Goal: Task Accomplishment & Management: Complete application form

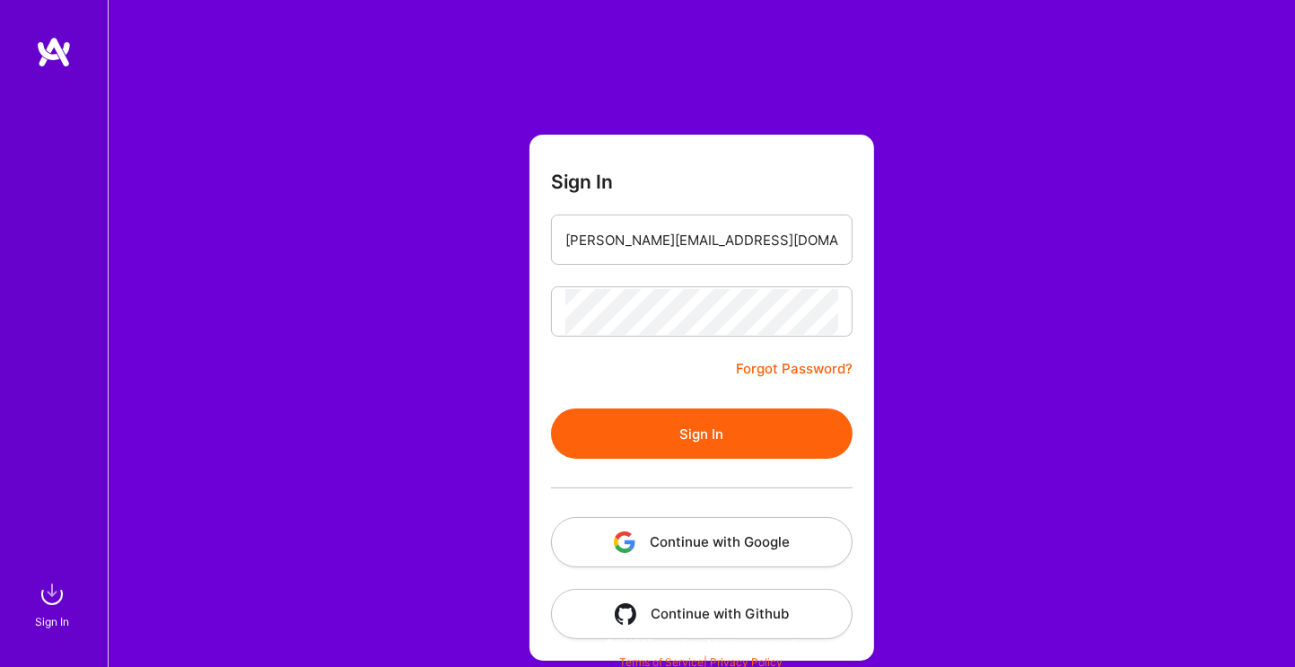
click at [551, 408] on button "Sign In" at bounding box center [702, 433] width 302 height 50
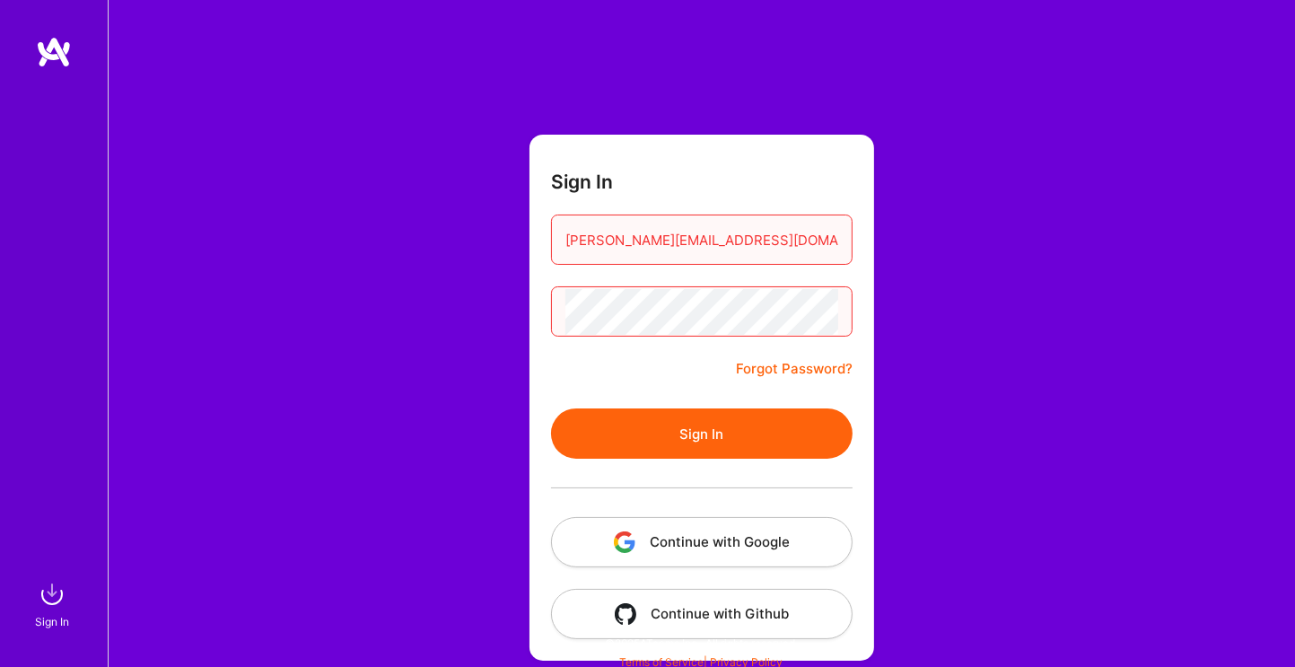
click at [551, 408] on button "Sign In" at bounding box center [702, 433] width 302 height 50
click at [784, 362] on link "Forgot Password?" at bounding box center [794, 369] width 117 height 22
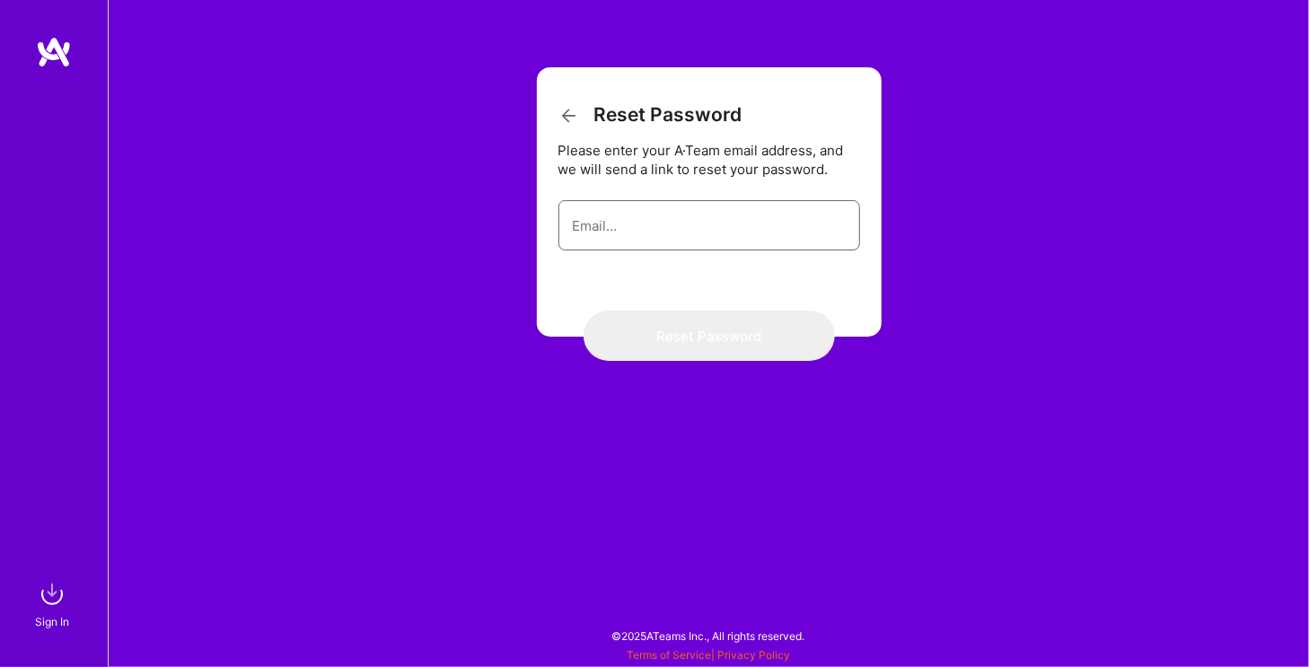
click at [756, 224] on input "email" at bounding box center [709, 226] width 273 height 46
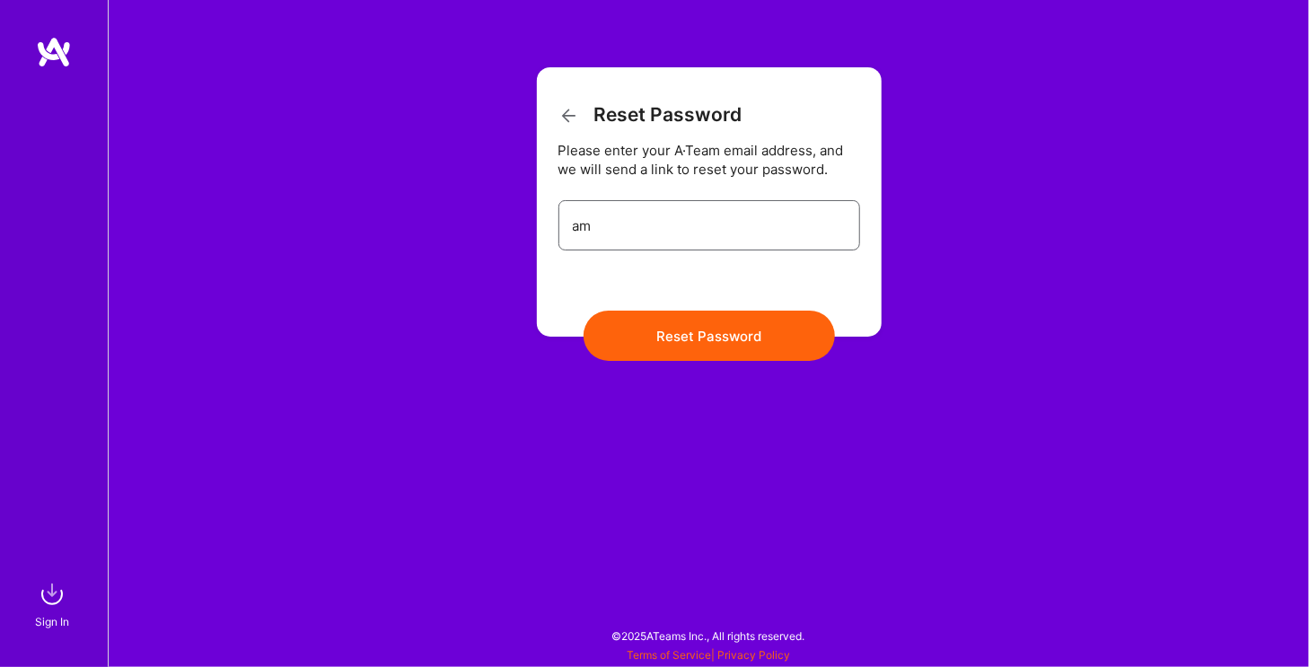
type input "aminullah@outlook.com"
click at [583, 311] on button "Reset Password" at bounding box center [708, 336] width 251 height 50
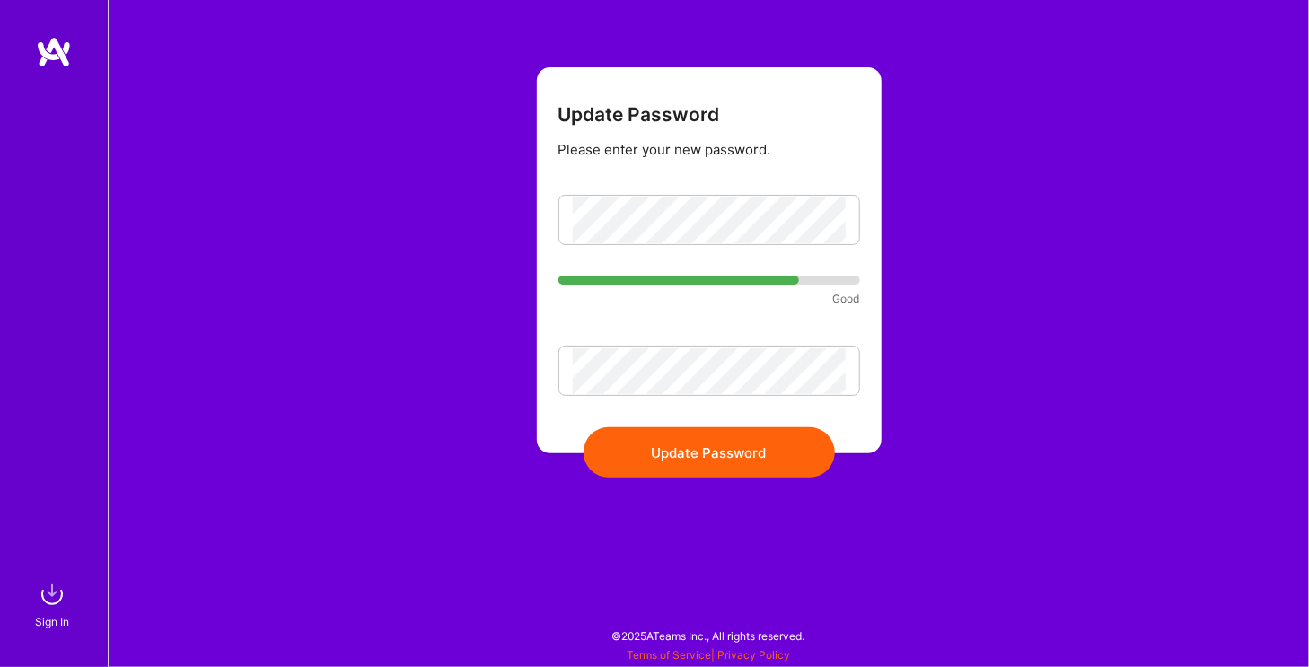
click at [726, 464] on button "Update Password" at bounding box center [708, 452] width 251 height 50
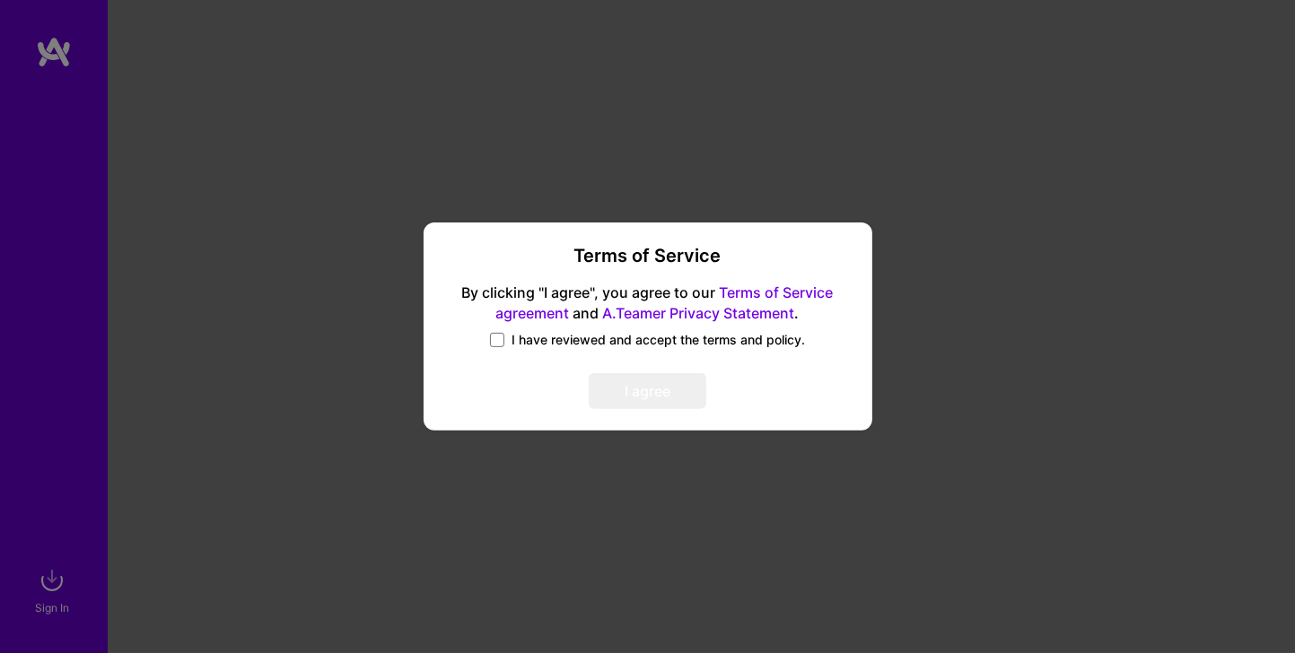
click at [592, 337] on span "I have reviewed and accept the terms and policy." at bounding box center [659, 340] width 294 height 18
click at [0, 0] on input "I have reviewed and accept the terms and policy." at bounding box center [0, 0] width 0 height 0
click at [644, 401] on button "I agree" at bounding box center [648, 392] width 118 height 36
click at [661, 381] on button "I agree" at bounding box center [648, 392] width 118 height 36
click at [679, 383] on button "I agree" at bounding box center [648, 392] width 118 height 36
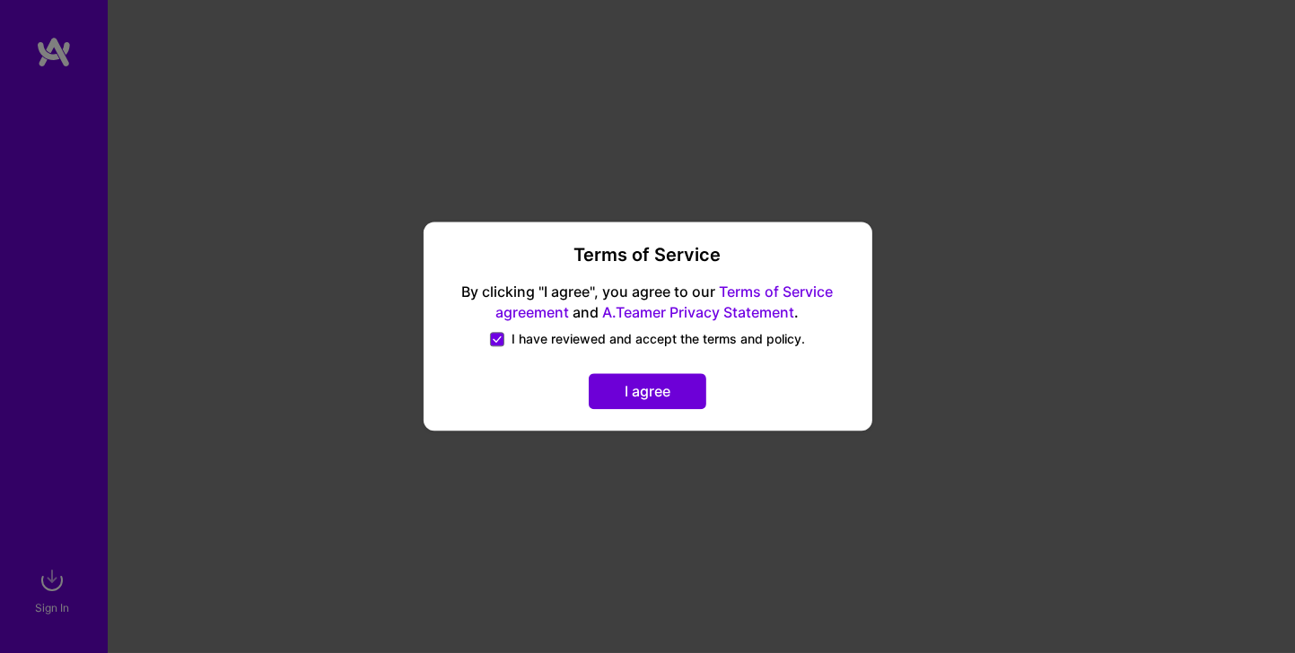
click at [668, 380] on button "I agree" at bounding box center [648, 392] width 118 height 36
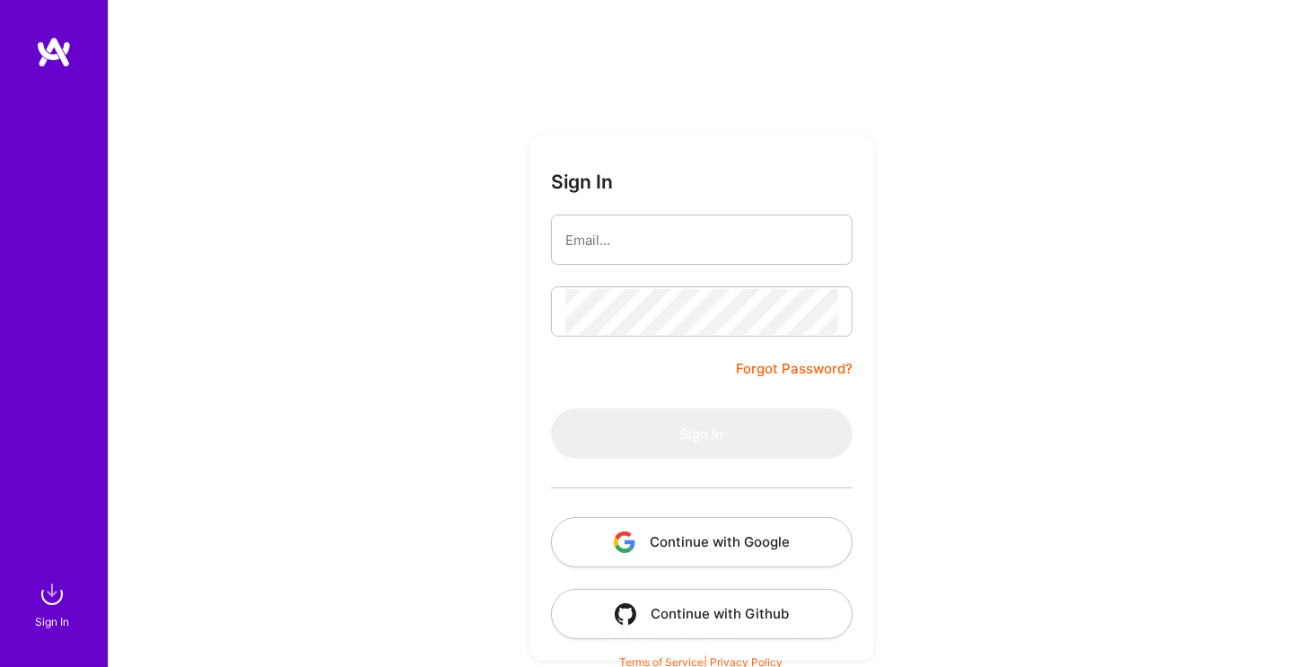
click at [646, 267] on form "Sign In Forgot Password? Sign In Continue with Google Continue with Github" at bounding box center [702, 398] width 345 height 526
click at [668, 247] on input "email" at bounding box center [701, 240] width 273 height 46
type input "aminullah@outlook.com"
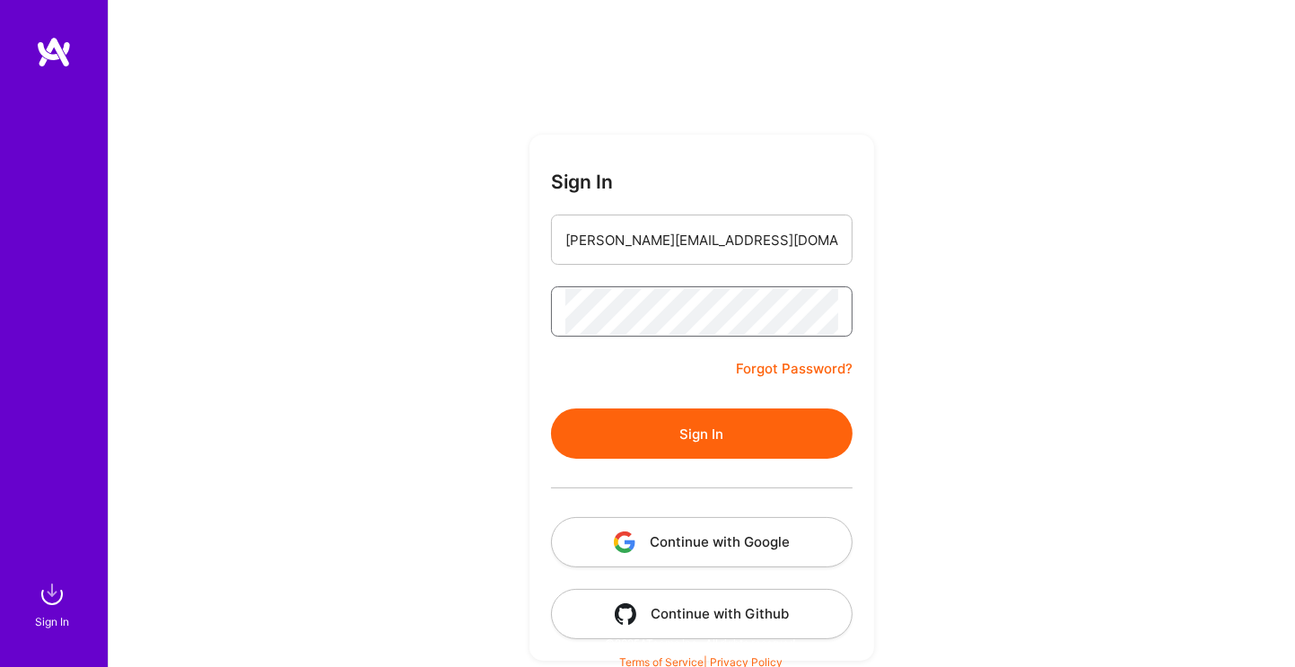
click at [551, 408] on button "Sign In" at bounding box center [702, 433] width 302 height 50
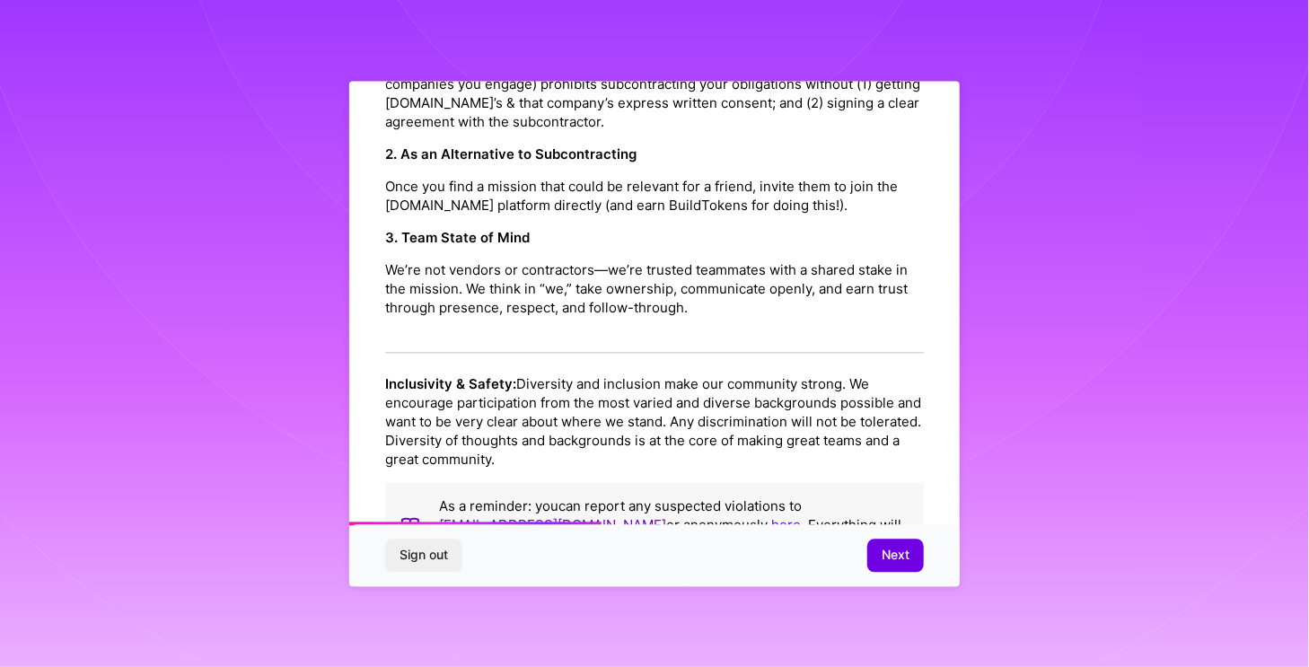
scroll to position [771, 0]
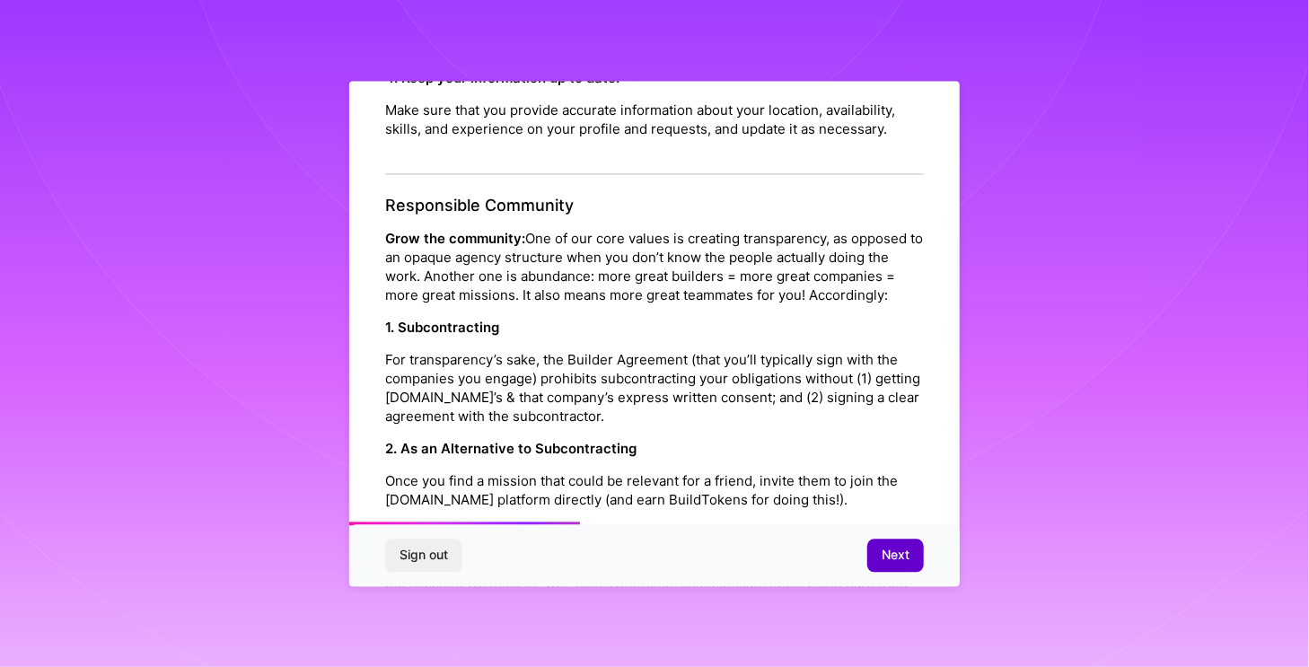
click at [896, 549] on span "Next" at bounding box center [895, 556] width 28 height 18
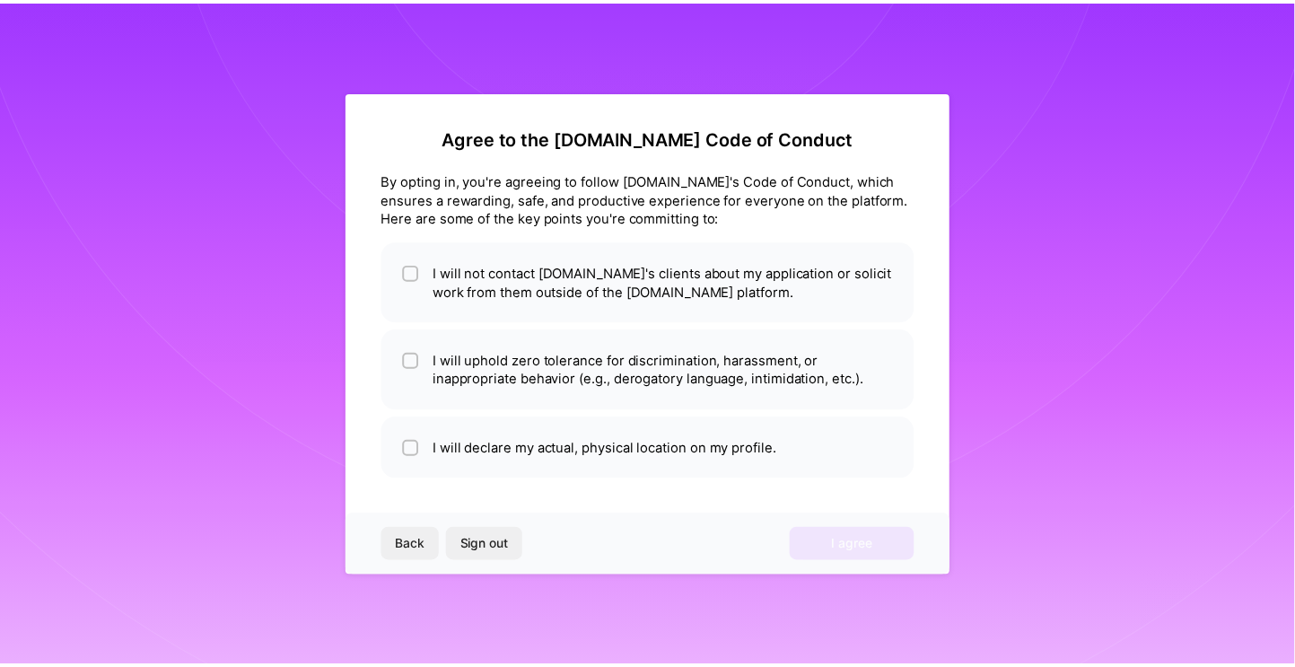
scroll to position [0, 0]
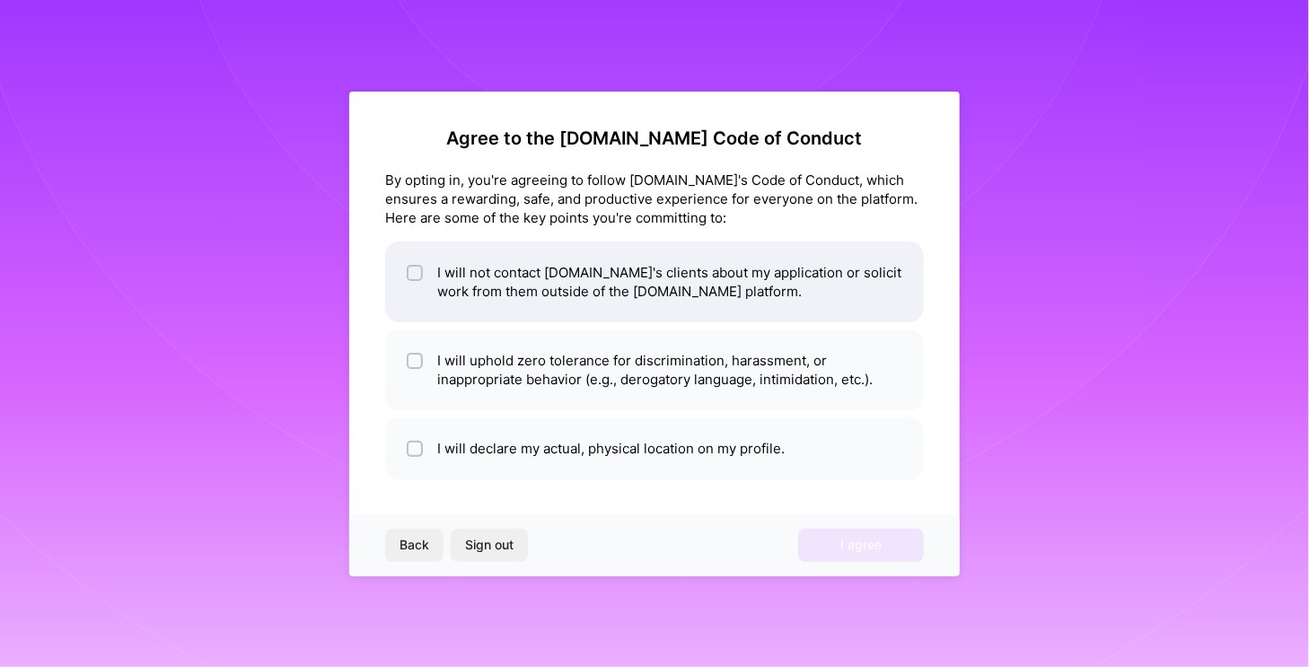
click at [705, 276] on li "I will not contact [DOMAIN_NAME]'s clients about my application or solicit work…" at bounding box center [654, 281] width 539 height 81
checkbox input "true"
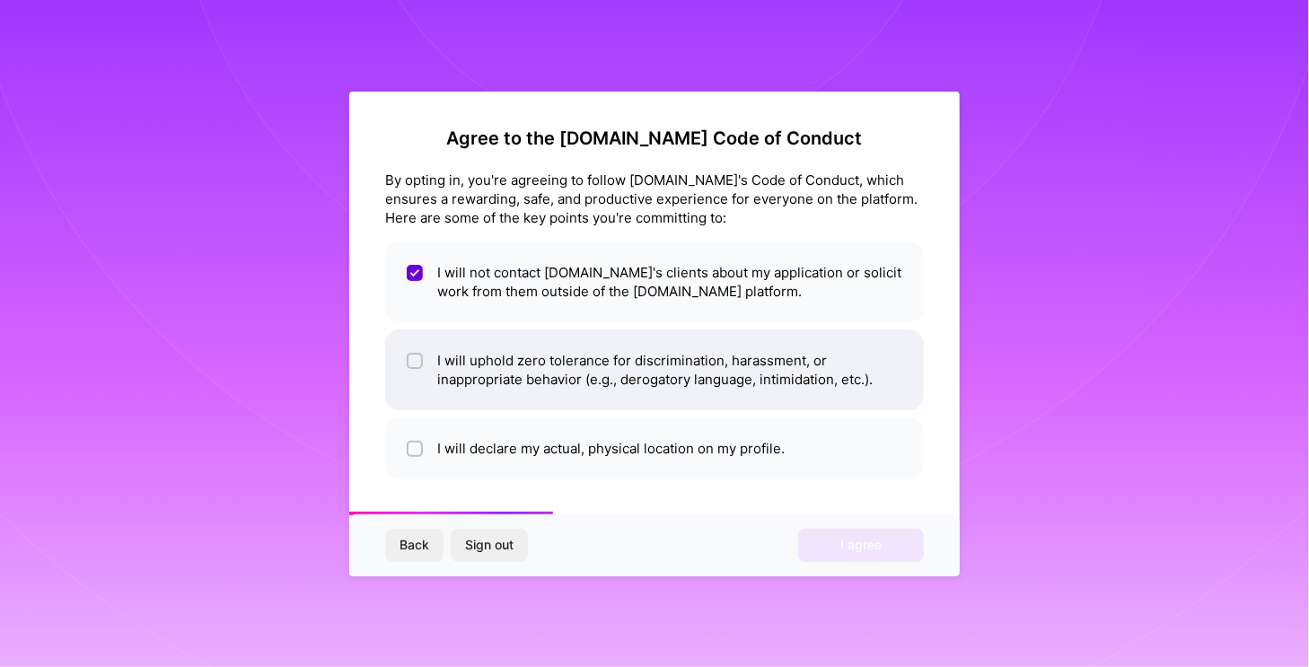
click at [783, 376] on li "I will uphold zero tolerance for discrimination, harassment, or inappropriate b…" at bounding box center [654, 369] width 539 height 81
checkbox input "true"
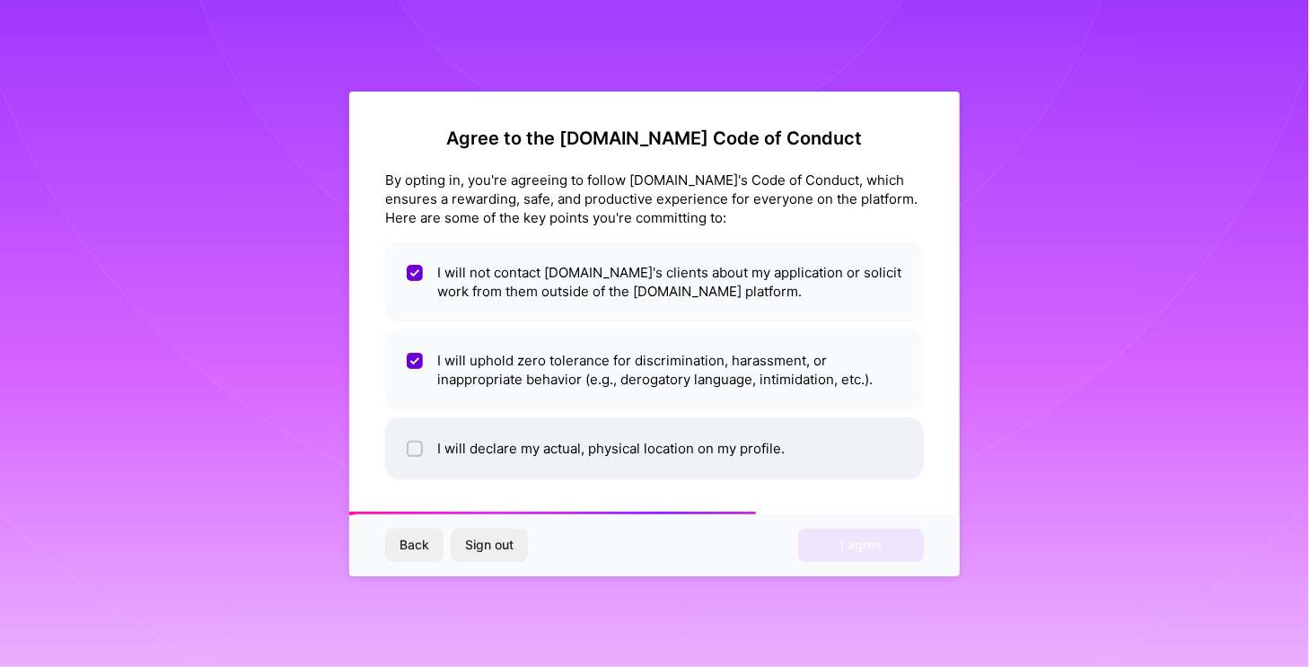
click at [764, 462] on li "I will declare my actual, physical location on my profile." at bounding box center [654, 448] width 539 height 62
checkbox input "true"
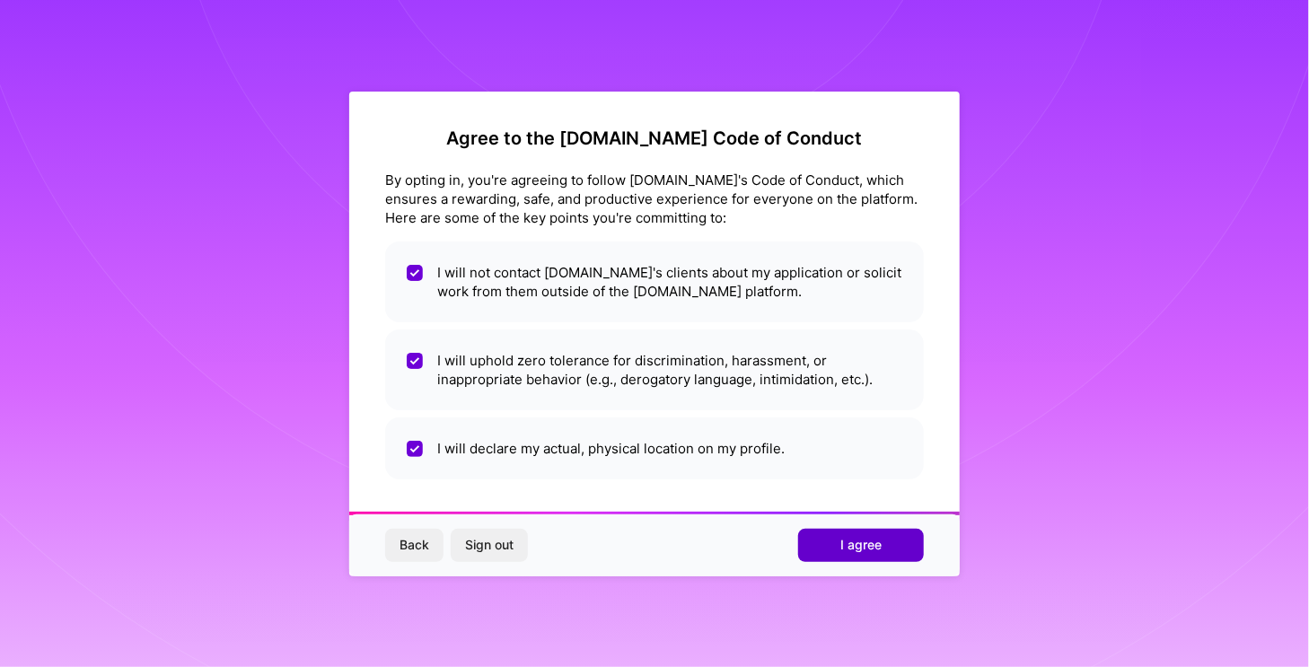
click at [855, 538] on span "I agree" at bounding box center [860, 545] width 41 height 18
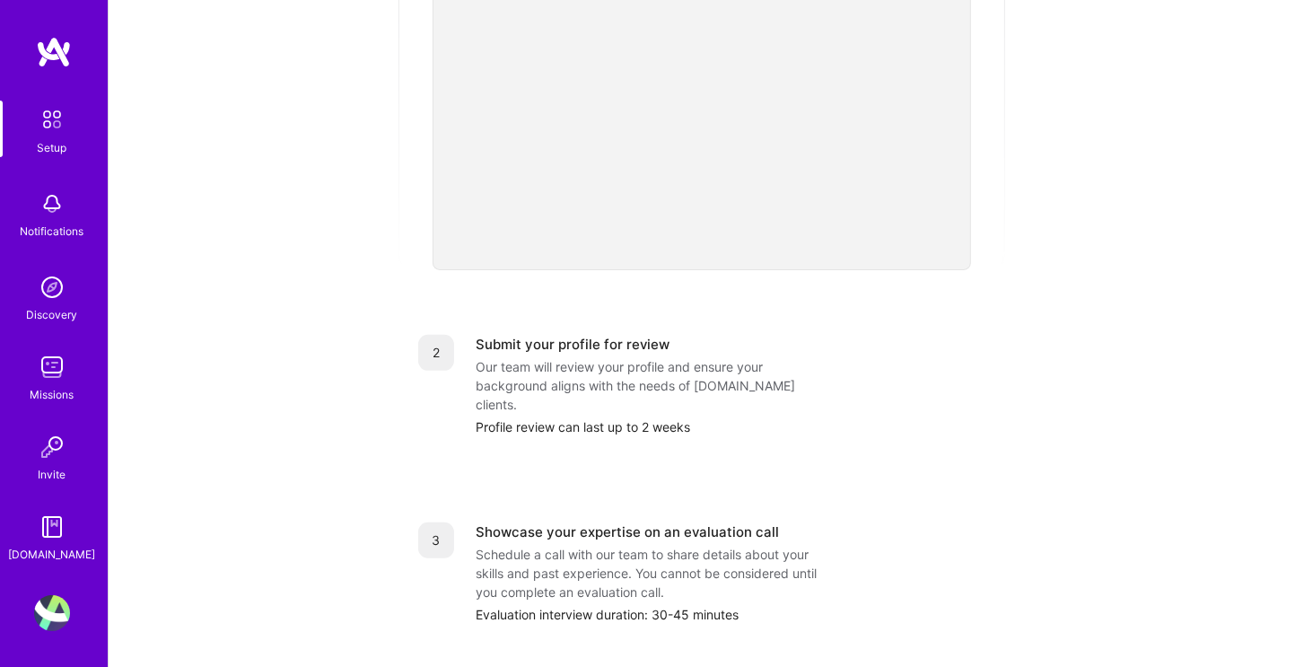
scroll to position [495, 0]
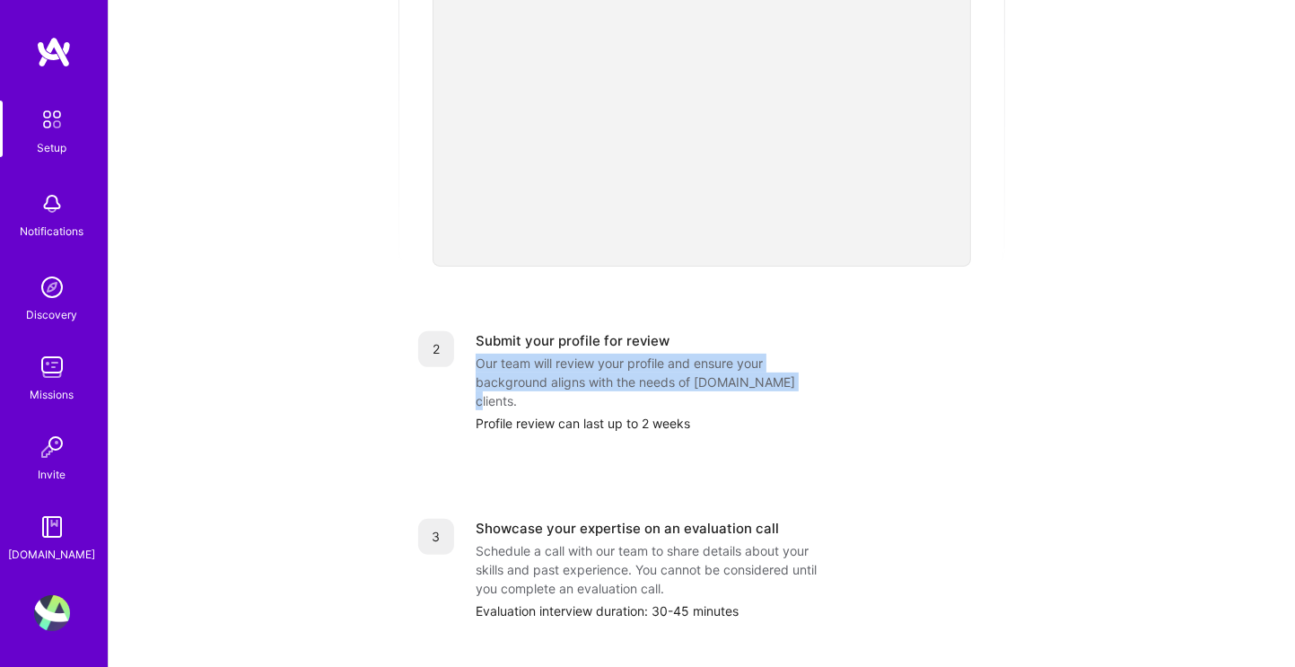
drag, startPoint x: 467, startPoint y: 341, endPoint x: 787, endPoint y: 364, distance: 321.3
click at [787, 364] on div "2 Submit your profile for review Our team will review your profile and ensure y…" at bounding box center [701, 381] width 567 height 101
click at [787, 364] on div "Our team will review your profile and ensure your background aligns with the ne…" at bounding box center [655, 382] width 359 height 57
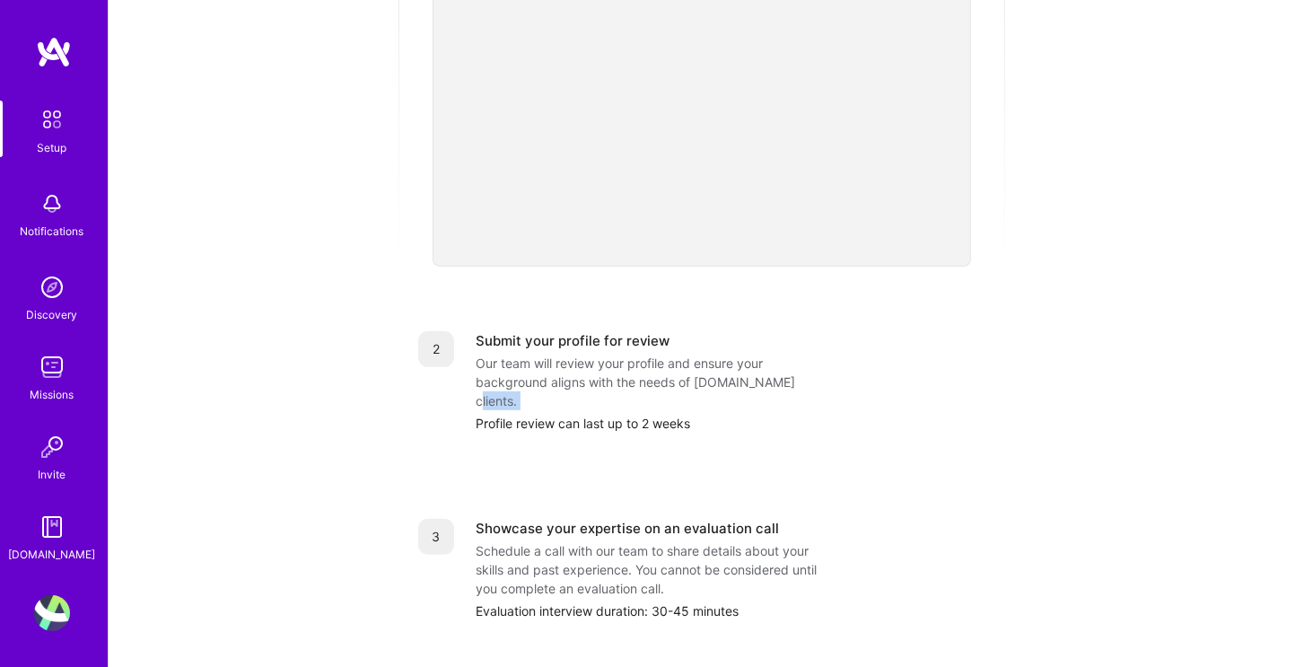
click at [787, 364] on div "Our team will review your profile and ensure your background aligns with the ne…" at bounding box center [655, 382] width 359 height 57
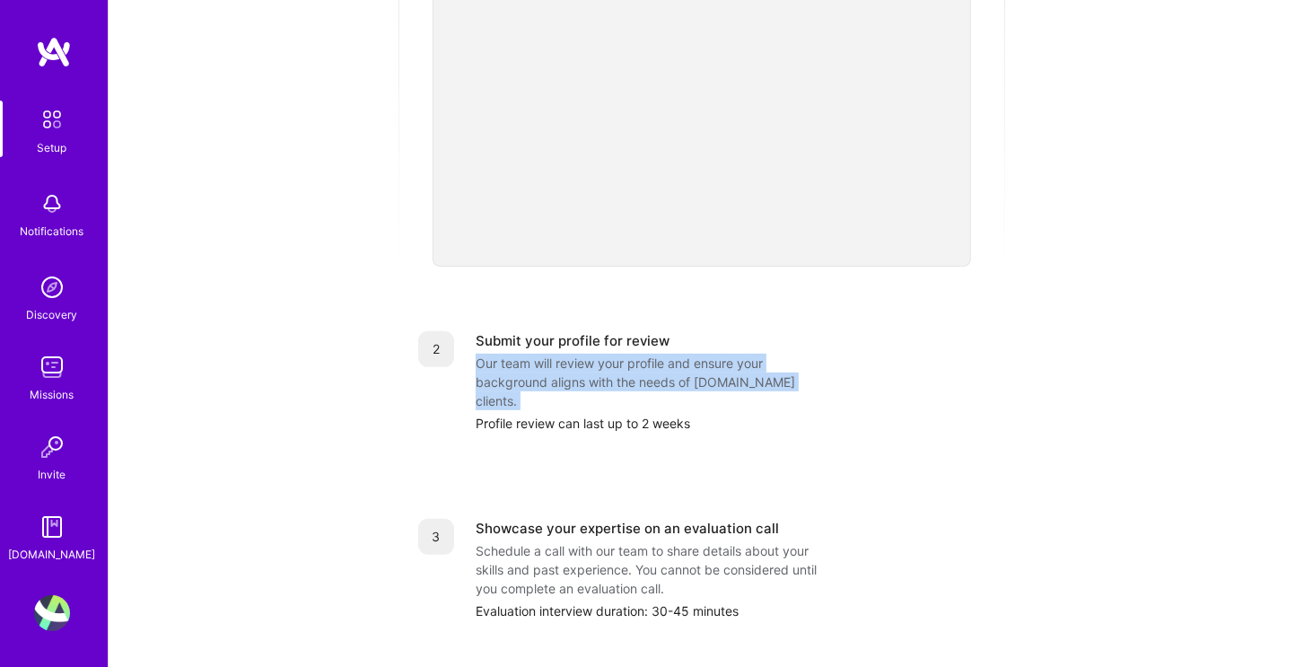
click at [787, 364] on div "Our team will review your profile and ensure your background aligns with the ne…" at bounding box center [655, 382] width 359 height 57
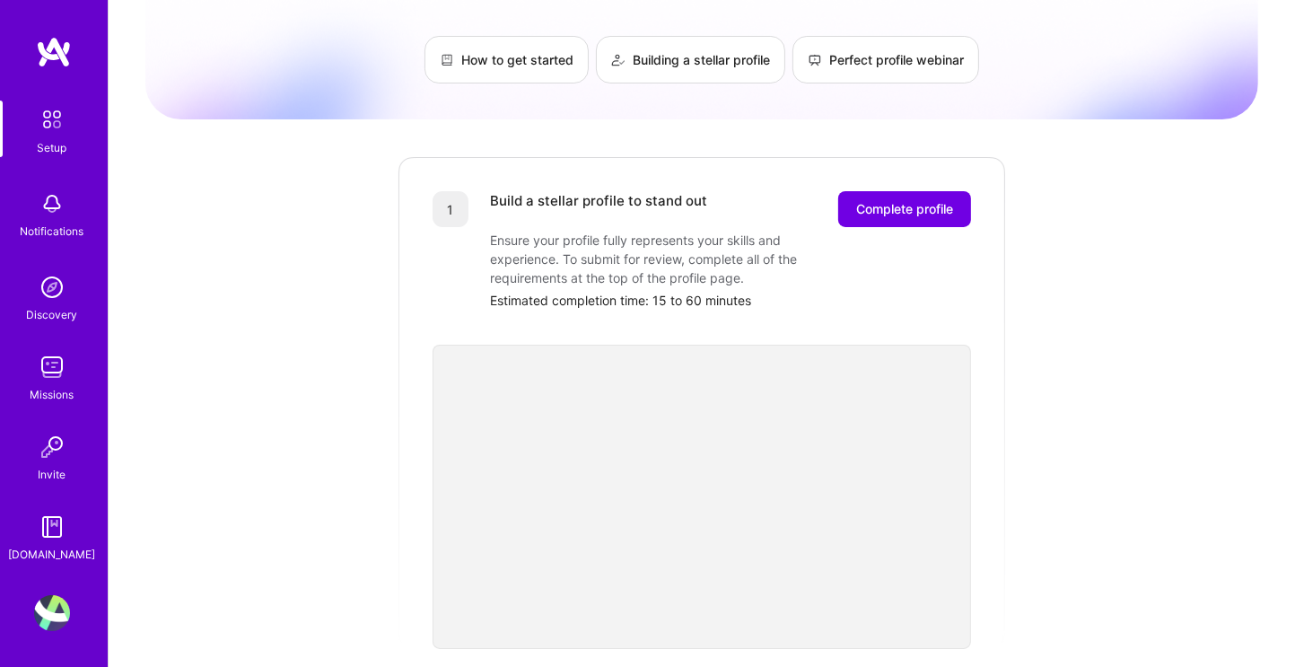
scroll to position [111, 0]
click at [890, 202] on span "Complete profile" at bounding box center [904, 211] width 97 height 18
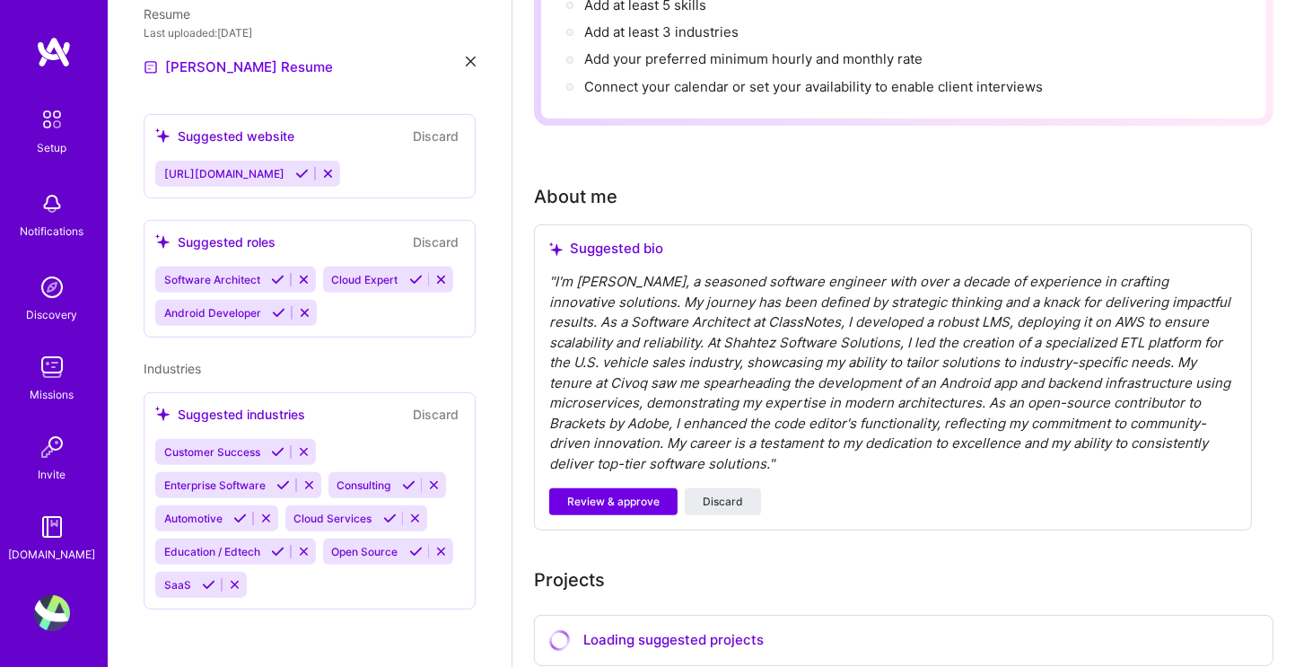
scroll to position [13, 0]
